Goal: Task Accomplishment & Management: Use online tool/utility

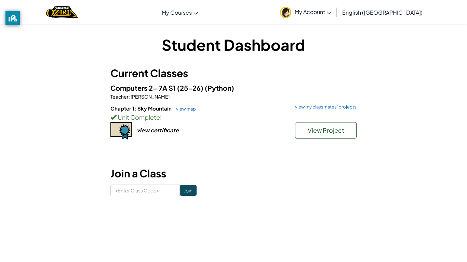
click at [319, 139] on div "View Project" at bounding box center [322, 132] width 68 height 20
click at [315, 130] on span "View Project" at bounding box center [326, 130] width 37 height 8
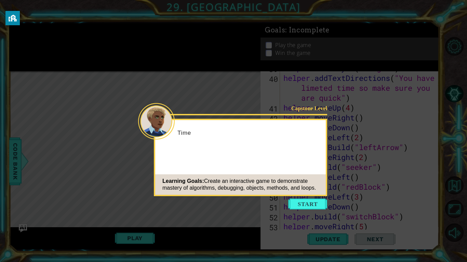
scroll to position [466, 0]
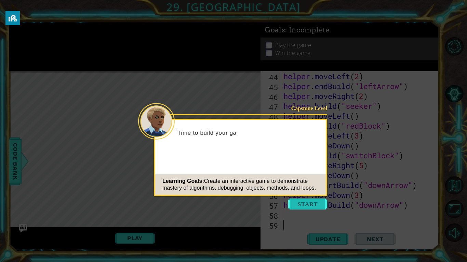
click at [301, 206] on button "Start" at bounding box center [307, 204] width 39 height 11
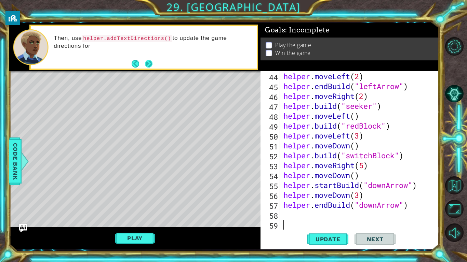
click at [147, 64] on button "Next" at bounding box center [148, 63] width 11 height 11
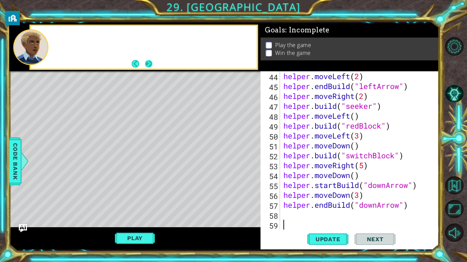
click at [148, 64] on button "Next" at bounding box center [148, 63] width 11 height 11
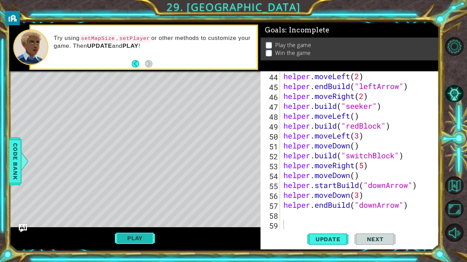
click at [122, 241] on button "Play" at bounding box center [135, 238] width 40 height 13
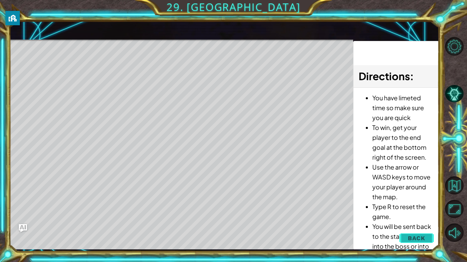
click at [407, 243] on button "Back" at bounding box center [416, 239] width 35 height 14
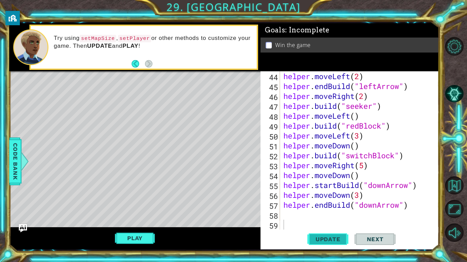
click at [337, 240] on span "Update" at bounding box center [328, 239] width 39 height 7
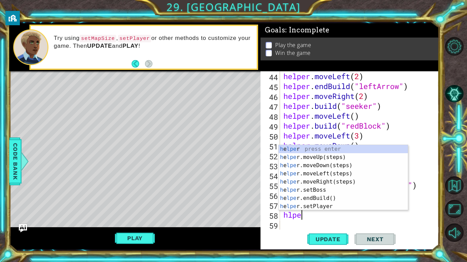
type textarea "hlper"
click at [319, 174] on div "h e lper press enter h e lper .moveUp(steps) press enter h e lper .moveDown(ste…" at bounding box center [343, 186] width 129 height 82
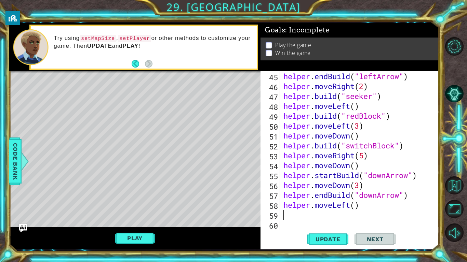
scroll to position [476, 0]
click at [331, 242] on span "Update" at bounding box center [328, 239] width 39 height 7
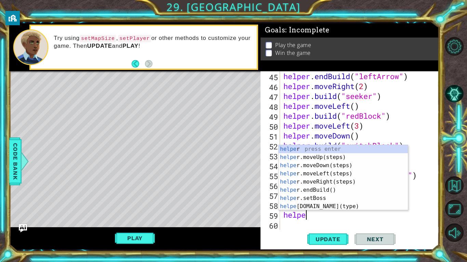
scroll to position [0, 1]
click at [330, 205] on div "helper press enter helper .moveUp(steps) press enter helper .moveDown(steps) pr…" at bounding box center [343, 186] width 129 height 82
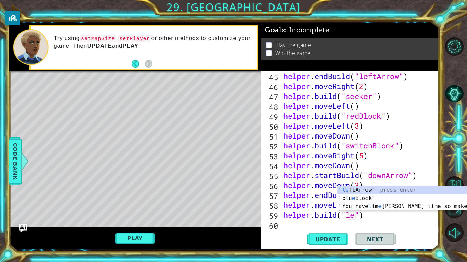
scroll to position [0, 3]
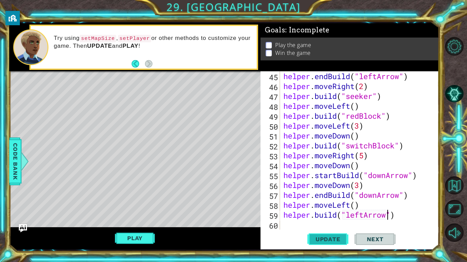
click at [332, 244] on button "Update" at bounding box center [327, 240] width 41 height 18
click at [137, 240] on button "Play" at bounding box center [135, 238] width 40 height 13
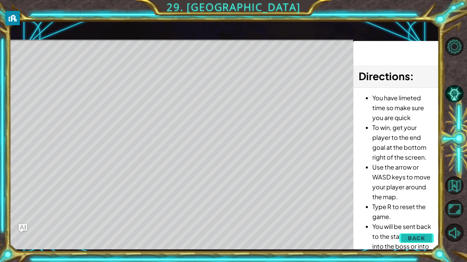
click at [420, 237] on span "Back" at bounding box center [416, 238] width 17 height 7
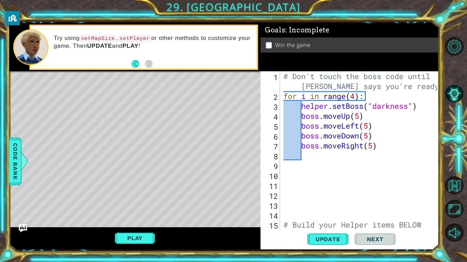
scroll to position [0, 0]
click at [372, 138] on div "# Don't touch the boss code until [PERSON_NAME] says you're ready! for i in ran…" at bounding box center [361, 170] width 159 height 198
click at [373, 147] on div "# Don't touch the boss code until [PERSON_NAME] says you're ready! for i in ran…" at bounding box center [361, 170] width 159 height 198
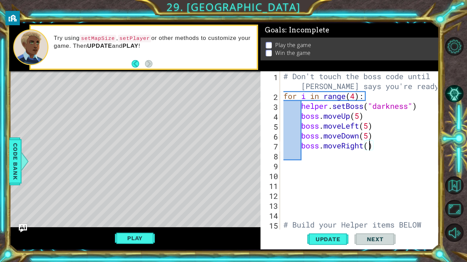
type textarea "boss.moveRight(2)"
click at [308, 158] on div "# Don't touch the boss code until [PERSON_NAME] says you're ready! for i in ran…" at bounding box center [361, 170] width 159 height 198
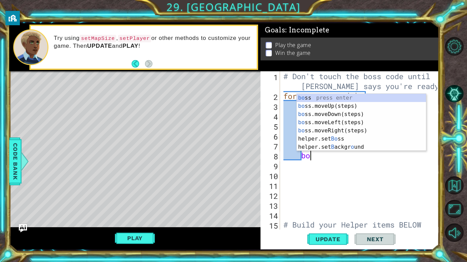
scroll to position [0, 1]
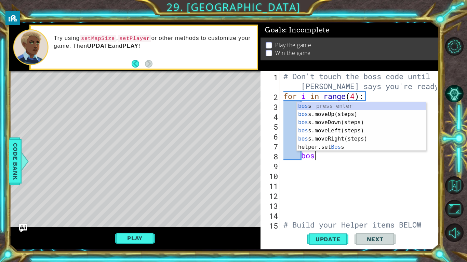
type textarea "boss"
click at [338, 131] on div "boss press enter boss .moveUp(steps) press enter boss .moveDown(steps) press en…" at bounding box center [361, 135] width 129 height 66
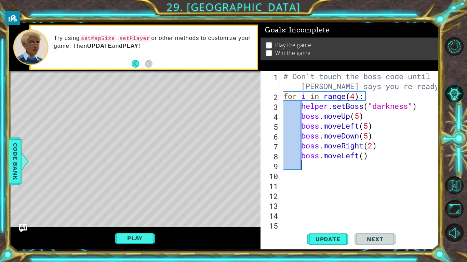
scroll to position [0, 0]
click at [364, 157] on div "# Don't touch the boss code until [PERSON_NAME] says you're ready! for i in ran…" at bounding box center [361, 170] width 159 height 198
type textarea "boss.moveLeft(1)"
click at [320, 163] on div "# Don't touch the boss code until [PERSON_NAME] says you're ready! for i in ran…" at bounding box center [361, 170] width 159 height 198
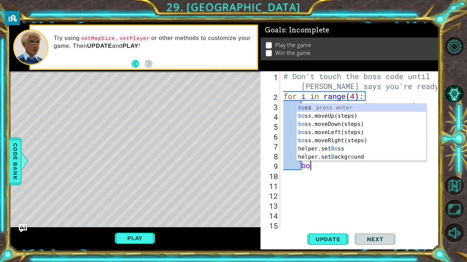
type textarea "bos"
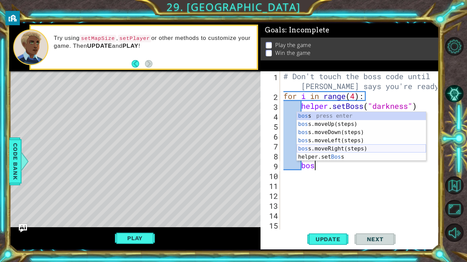
click at [342, 149] on div "bos s press enter bos s.moveUp(steps) press enter bos s.moveDown(steps) press e…" at bounding box center [361, 145] width 129 height 66
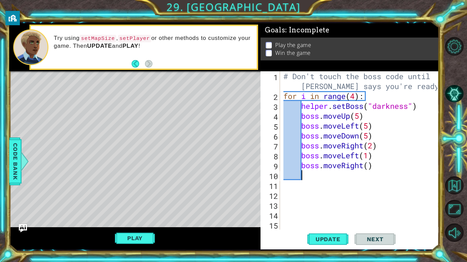
click at [370, 168] on div "# Don't touch the boss code until [PERSON_NAME] says you're ready! for i in ran…" at bounding box center [361, 165] width 159 height 188
type textarea "boss.moveRight(4)"
click at [319, 243] on button "Update" at bounding box center [327, 240] width 41 height 18
click at [115, 238] on button "Play" at bounding box center [135, 238] width 40 height 13
